Goal: Information Seeking & Learning: Learn about a topic

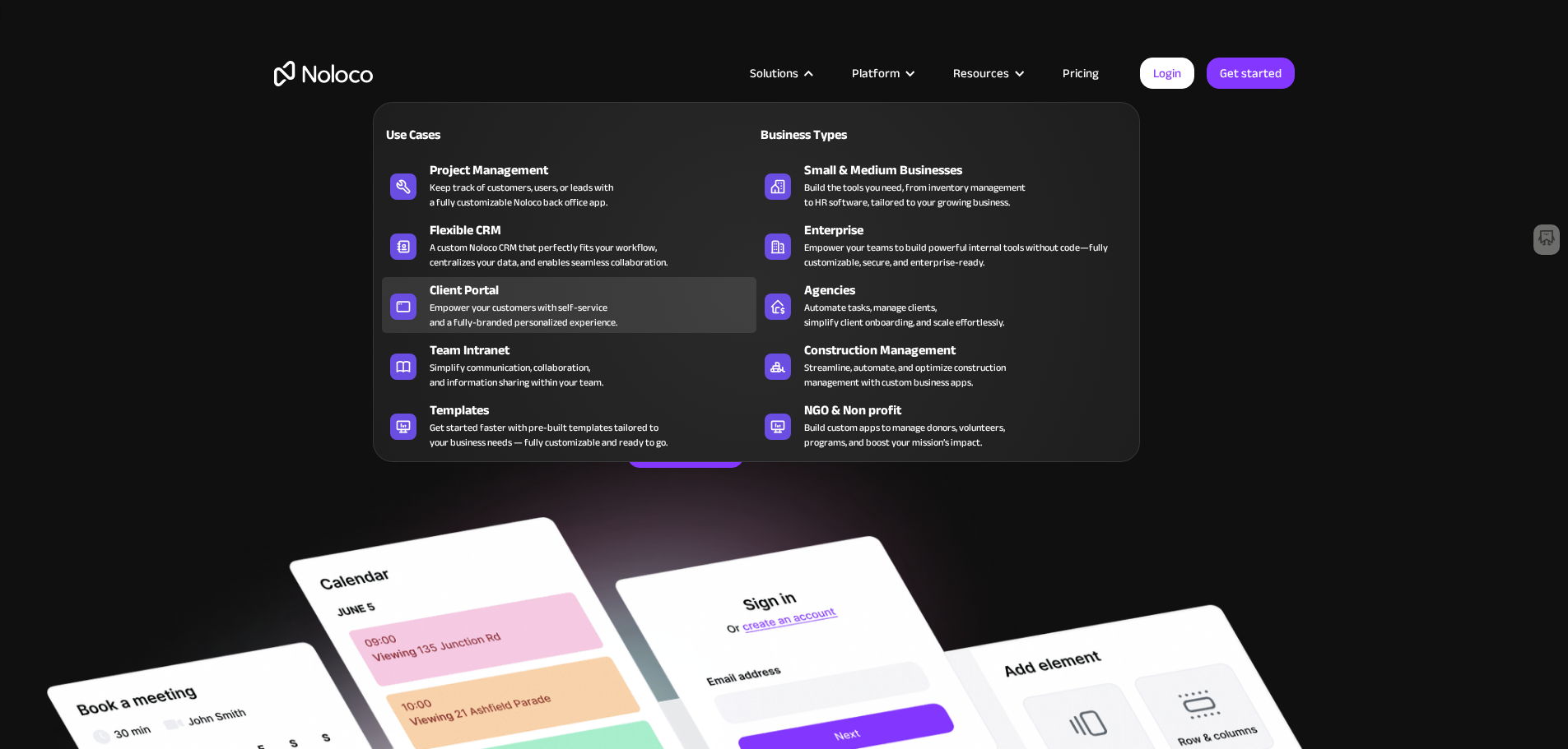
click at [514, 301] on div "Client Portal" at bounding box center [596, 291] width 334 height 20
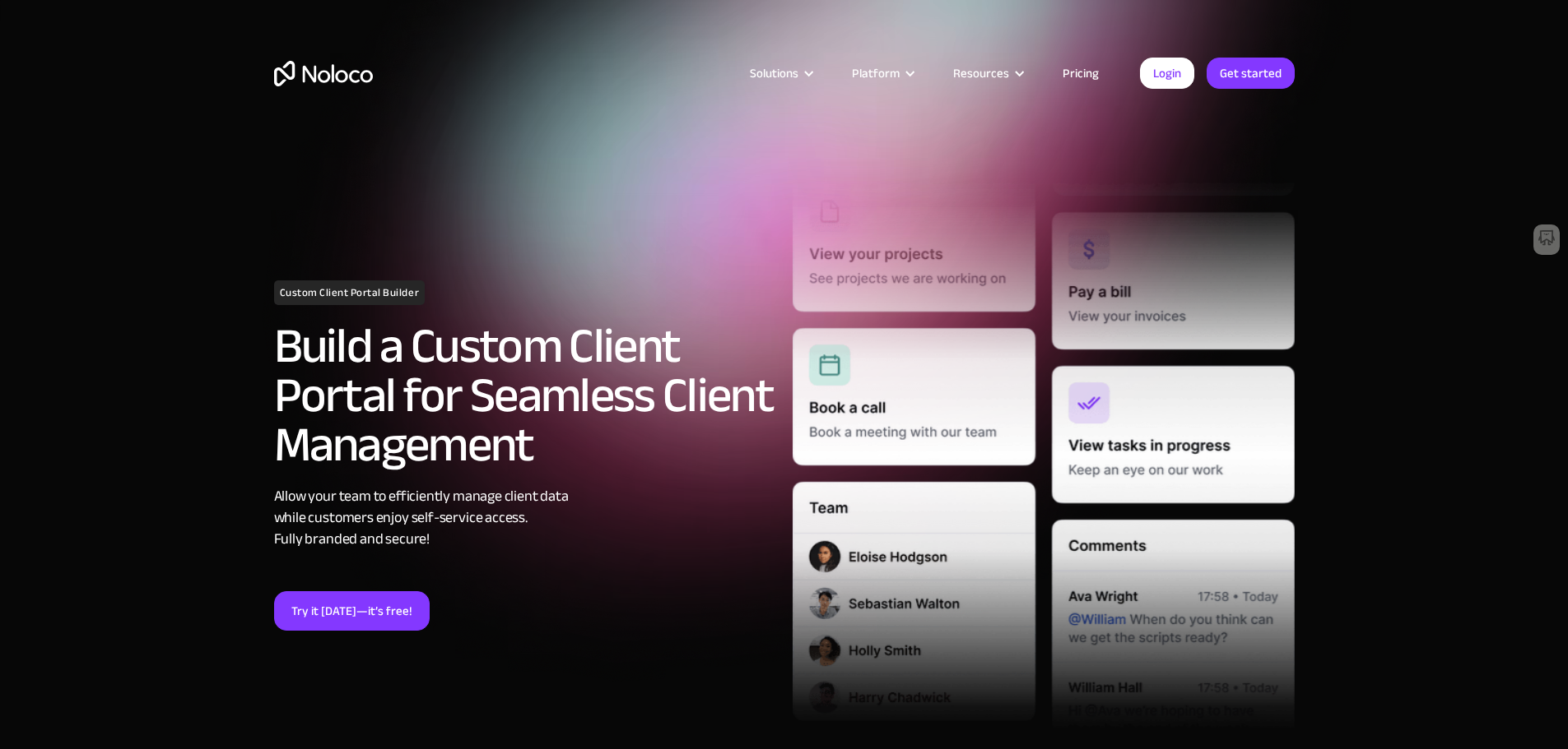
click at [1071, 68] on link "Pricing" at bounding box center [1081, 73] width 77 height 22
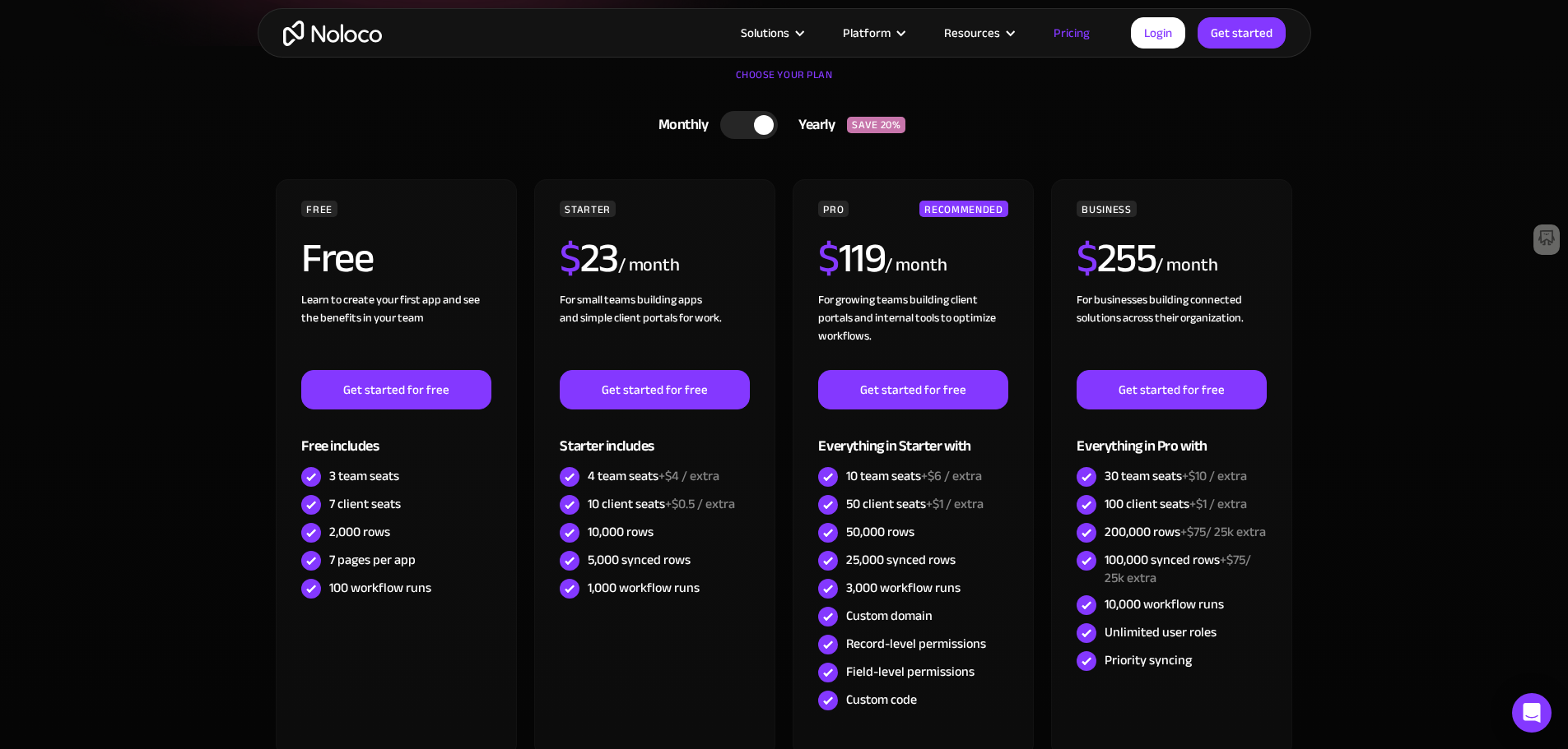
scroll to position [411, 0]
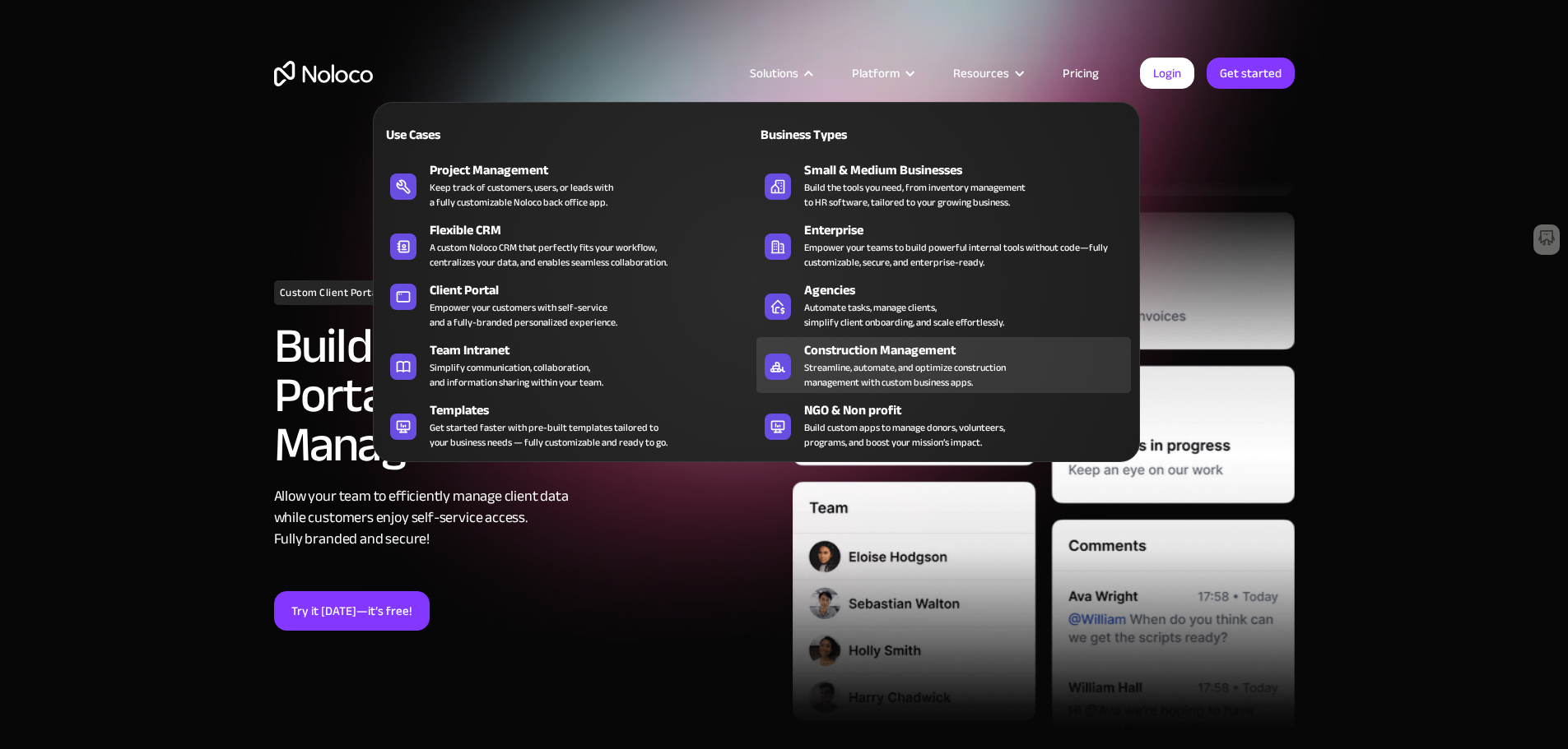
click at [845, 384] on div "Streamline, automate, and optimize construction management with custom business…" at bounding box center [905, 374] width 202 height 30
